Goal: Information Seeking & Learning: Find specific fact

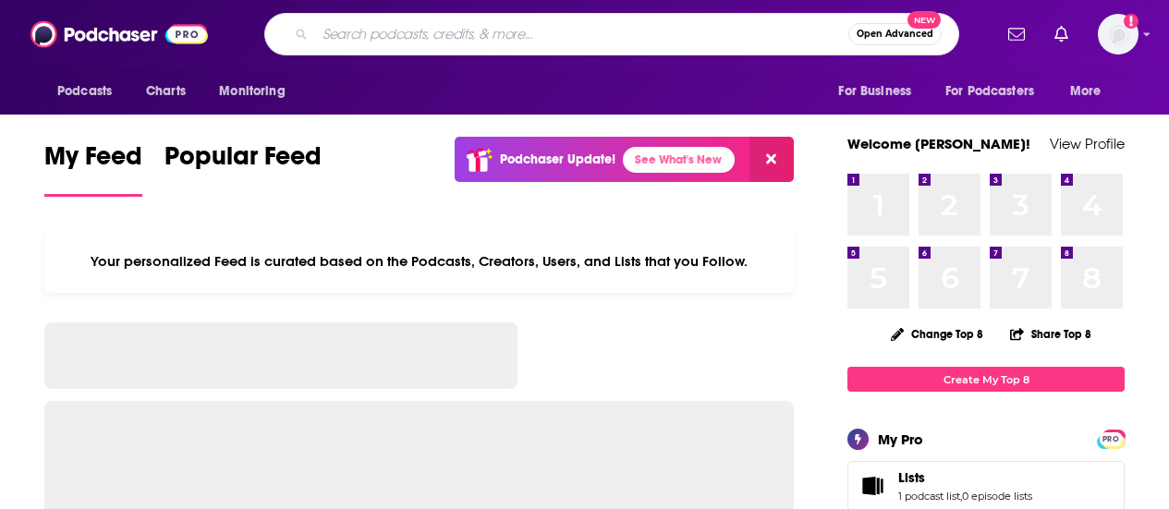
click at [577, 30] on input "Search podcasts, credits, & more..." at bounding box center [581, 34] width 533 height 30
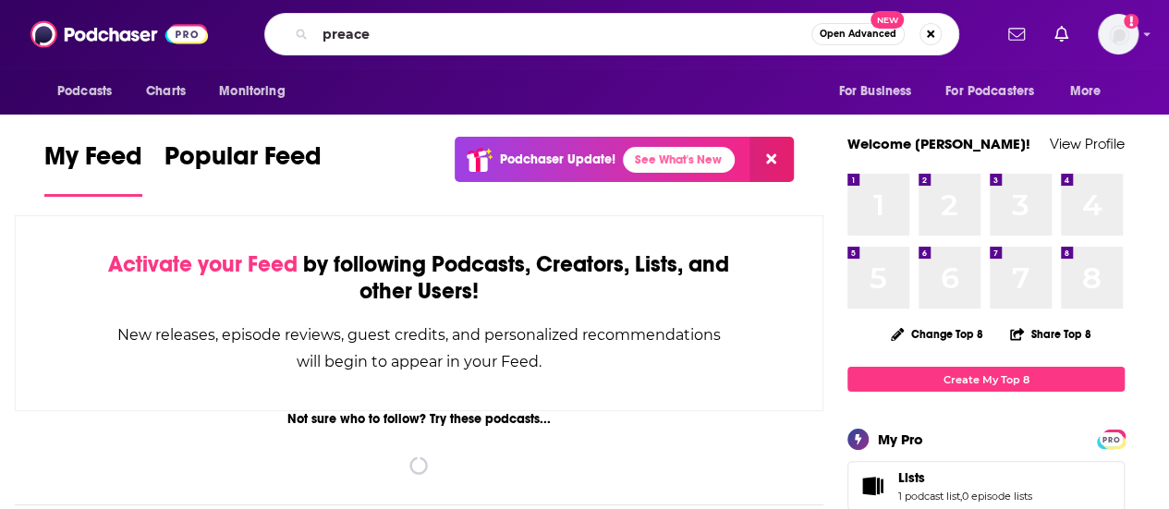
type input "preacer"
